Goal: Find specific page/section: Find specific page/section

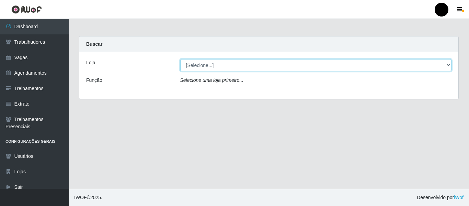
click at [450, 67] on select "[Selecione...] SuperFácil Atacado - Emaús SuperFácil Atacado - Rodoviária Super…" at bounding box center [316, 65] width 272 height 12
select select "408"
click at [180, 59] on select "[Selecione...] SuperFácil Atacado - Emaús SuperFácil Atacado - Rodoviária Super…" at bounding box center [316, 65] width 272 height 12
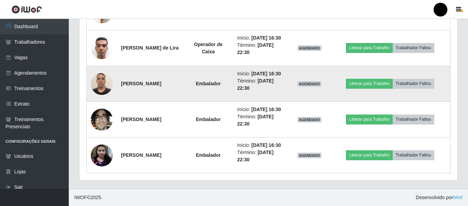
scroll to position [550, 0]
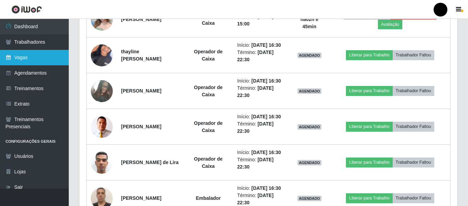
click at [28, 57] on link "Vagas" at bounding box center [34, 57] width 69 height 15
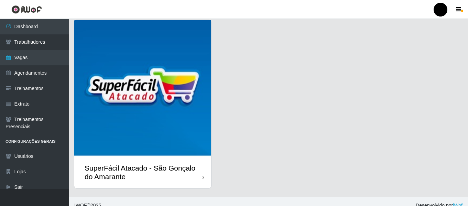
scroll to position [199, 0]
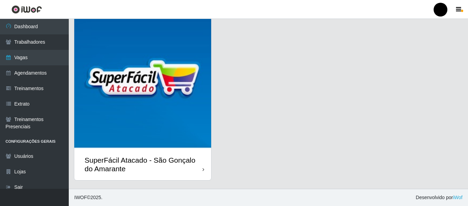
click at [143, 165] on div "SuperFácil Atacado - São Gonçalo do Amarante" at bounding box center [144, 164] width 118 height 17
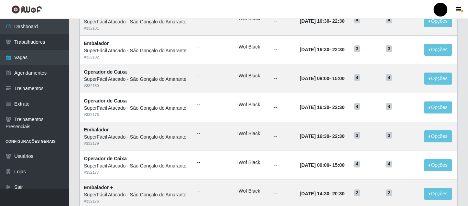
scroll to position [377, 0]
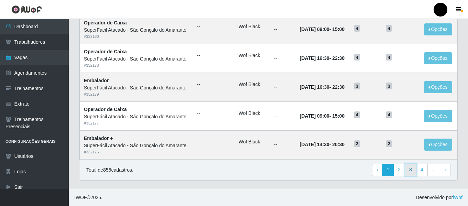
click at [410, 169] on link "3" at bounding box center [410, 170] width 12 height 12
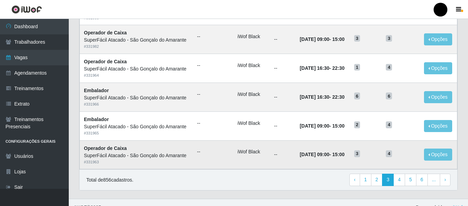
scroll to position [377, 0]
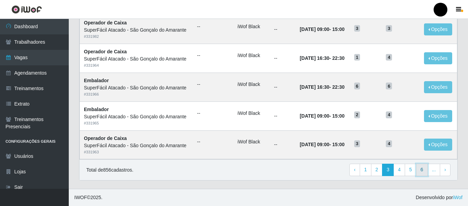
click at [419, 172] on link "6" at bounding box center [422, 170] width 12 height 12
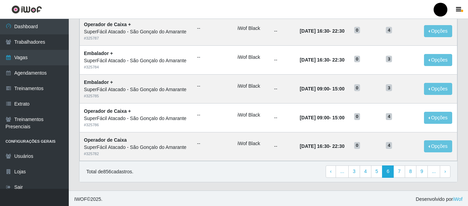
scroll to position [377, 0]
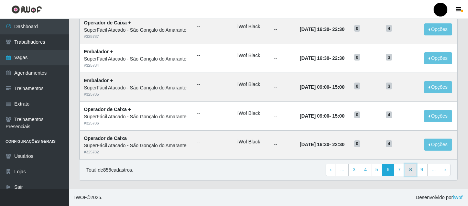
click at [410, 169] on link "8" at bounding box center [410, 170] width 12 height 12
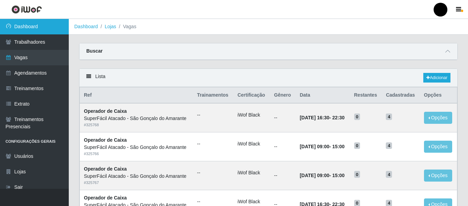
click at [13, 29] on link "Dashboard" at bounding box center [34, 26] width 69 height 15
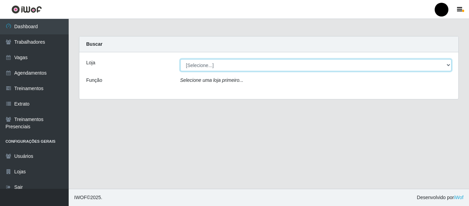
click at [450, 63] on select "[Selecione...] SuperFácil Atacado - Emaús SuperFácil Atacado - Rodoviária Super…" at bounding box center [316, 65] width 272 height 12
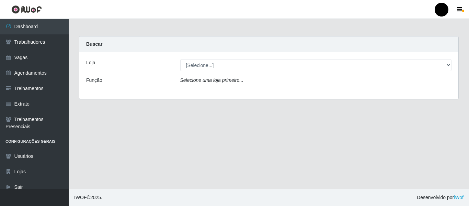
click at [430, 111] on main "Carregando... Buscar Loja [Selecione...] SuperFácil Atacado - Emaús SuperFácil …" at bounding box center [269, 104] width 401 height 170
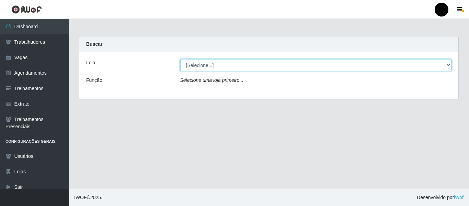
click at [447, 67] on select "[Selecione...] SuperFácil Atacado - Emaús SuperFácil Atacado - Rodoviária Super…" at bounding box center [316, 65] width 272 height 12
select select "408"
click at [180, 59] on select "[Selecione...] SuperFácil Atacado - Emaús SuperFácil Atacado - Rodoviária Super…" at bounding box center [316, 65] width 272 height 12
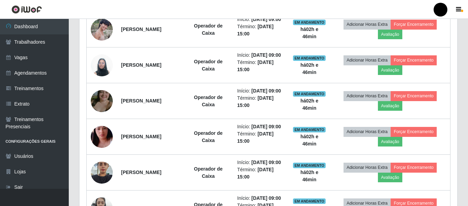
scroll to position [206, 0]
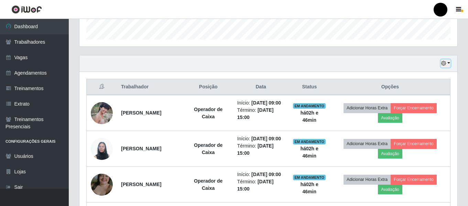
click at [448, 65] on button "button" at bounding box center [446, 63] width 10 height 8
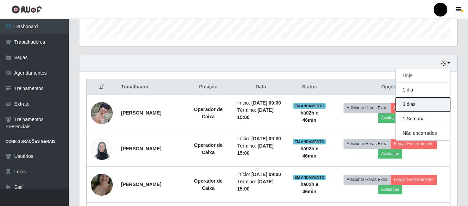
click at [418, 102] on button "3 dias" at bounding box center [423, 104] width 54 height 14
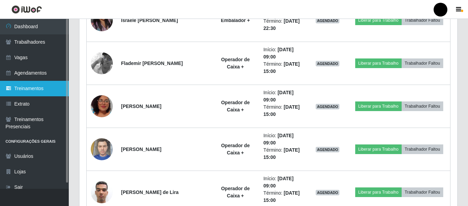
scroll to position [1400, 0]
